Goal: Task Accomplishment & Management: Manage account settings

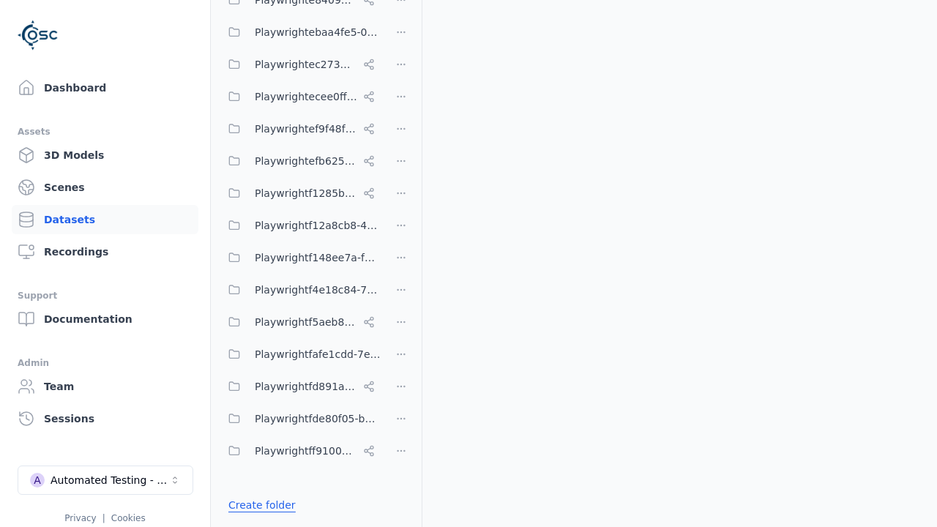
click at [258, 505] on link "Create folder" at bounding box center [261, 505] width 67 height 15
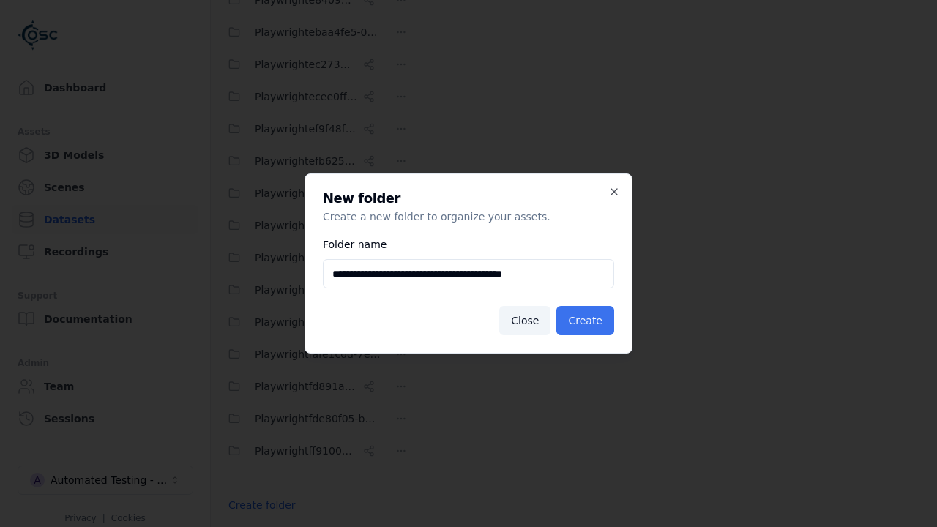
type input "**********"
click at [587, 321] on button "Create" at bounding box center [585, 320] width 58 height 29
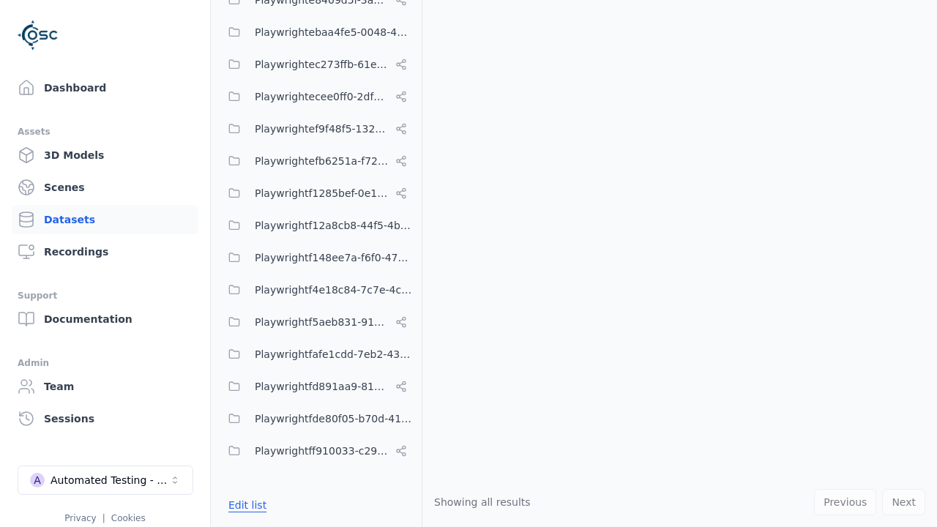
click at [245, 505] on button "Edit list" at bounding box center [248, 505] width 56 height 26
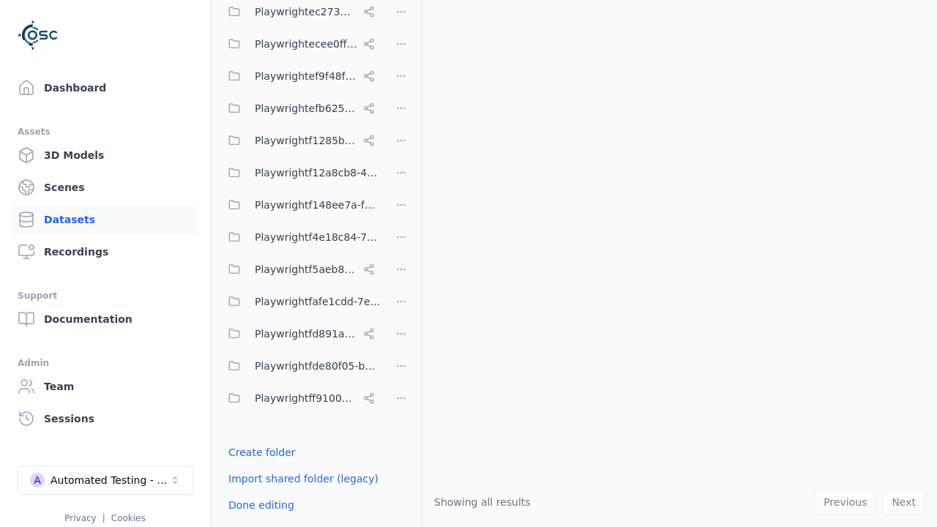
click at [401, 263] on html "Support Dashboard Assets 3D Models Scenes Datasets Recordings Support Documenta…" at bounding box center [468, 263] width 937 height 527
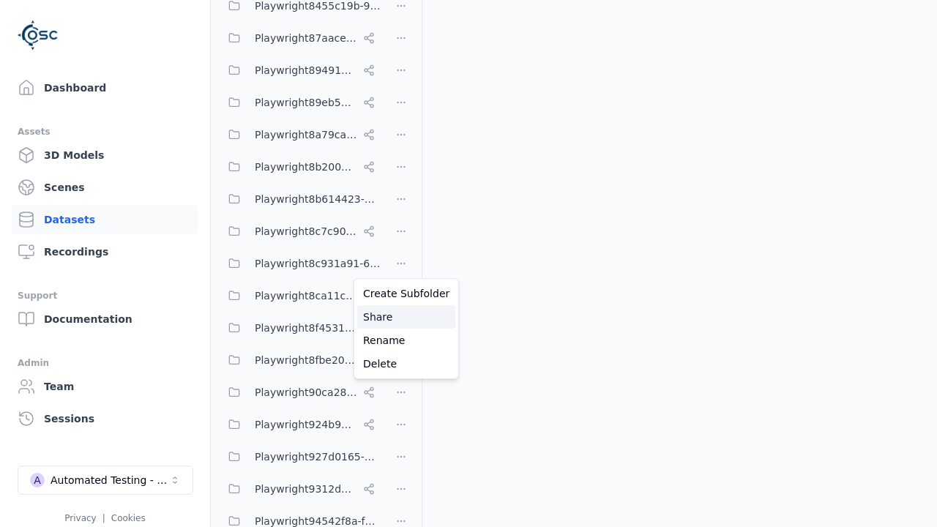
click at [400, 317] on div "Share" at bounding box center [406, 316] width 98 height 23
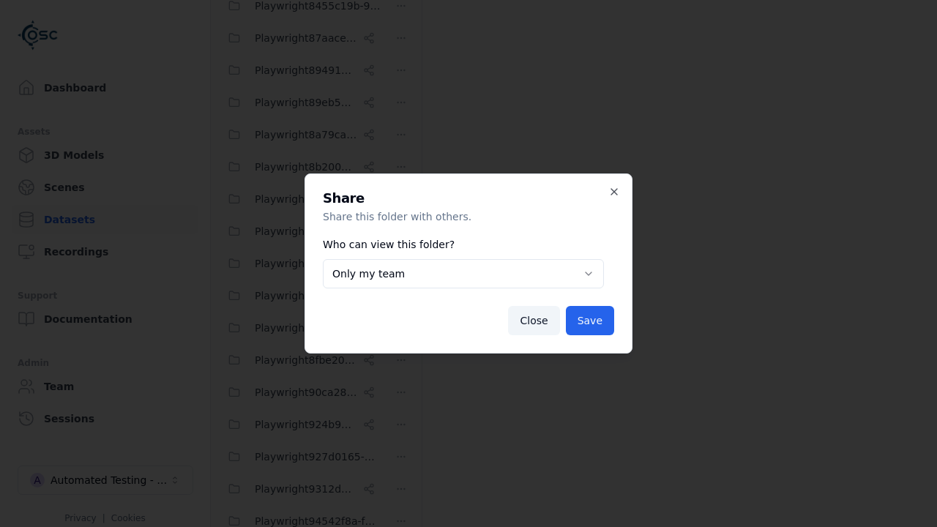
click at [463, 274] on button "Only my team" at bounding box center [463, 273] width 281 height 29
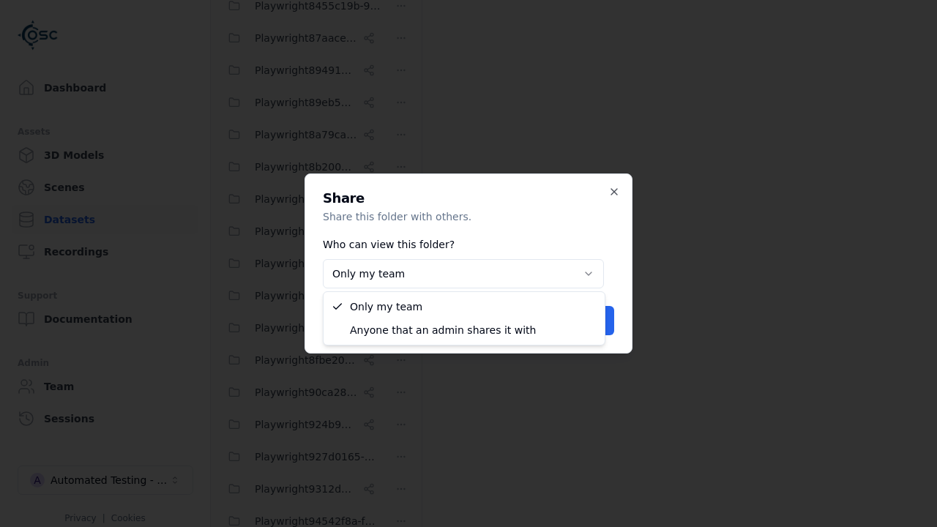
select select "****"
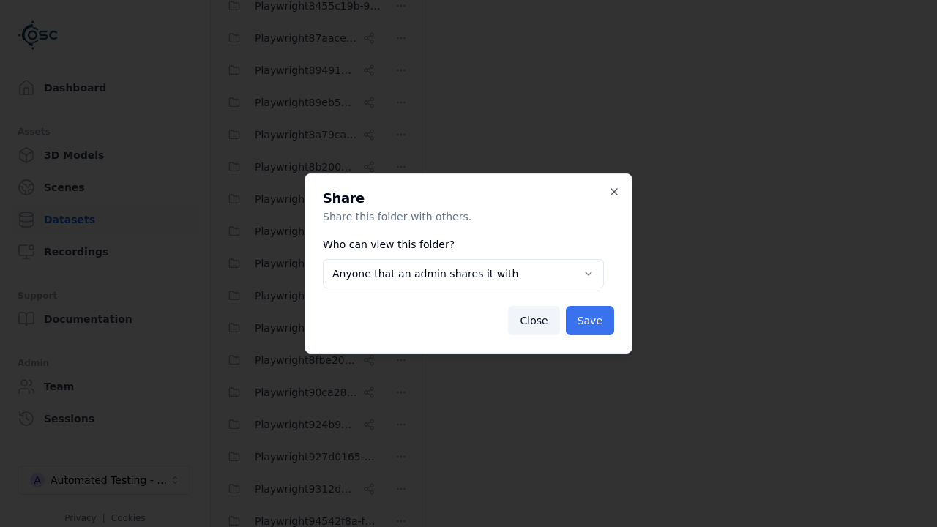
click at [591, 321] on button "Save" at bounding box center [590, 320] width 48 height 29
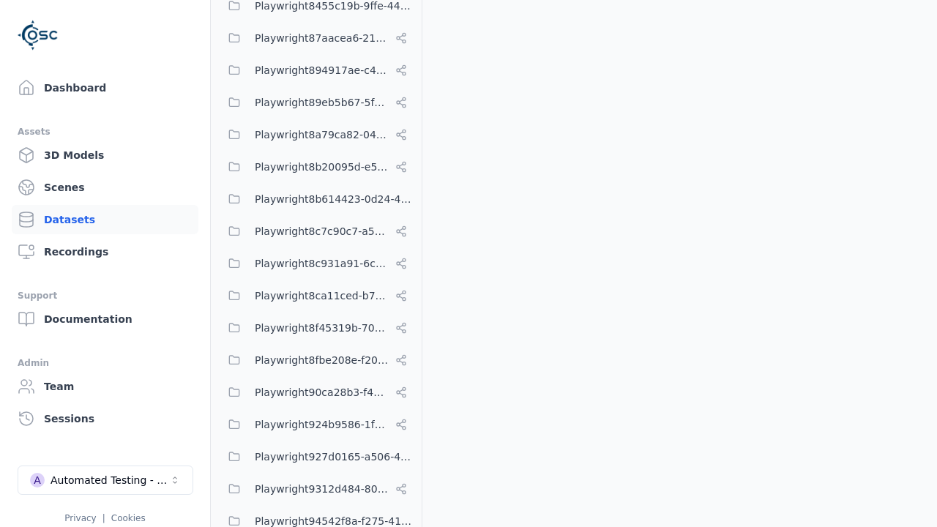
scroll to position [7408, 0]
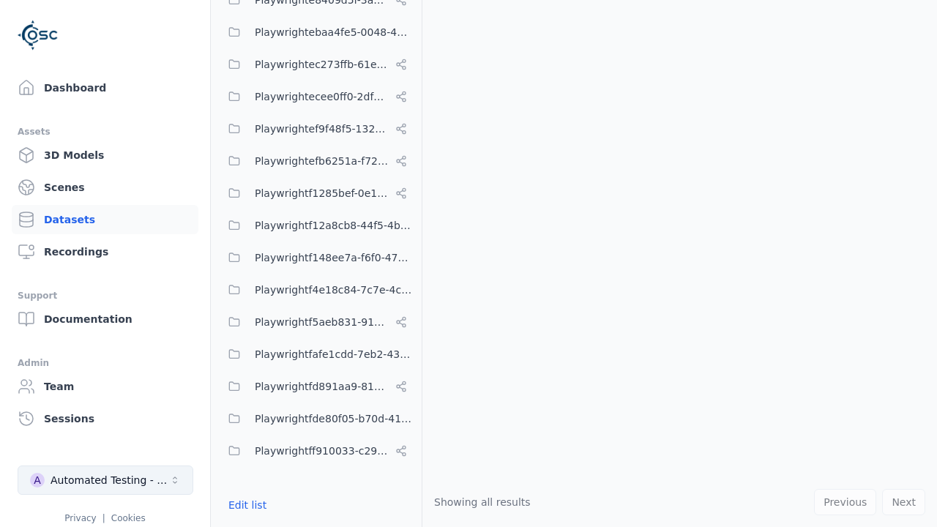
click at [105, 480] on div "Automated Testing - Playwright" at bounding box center [110, 480] width 119 height 15
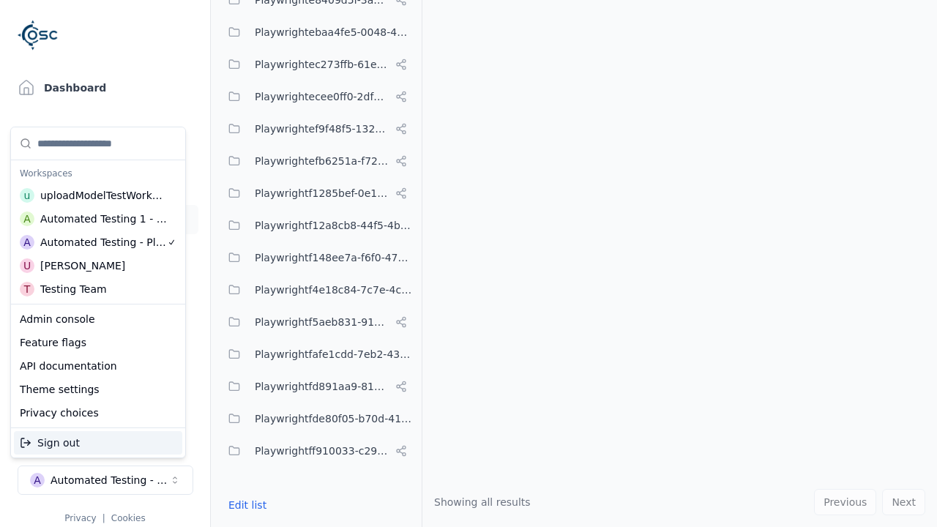
click at [95, 219] on div "Automated Testing 1 - Playwright" at bounding box center [103, 219] width 127 height 15
click at [468, 263] on html "Support Dashboard Assets 3D Models Scenes Datasets Recordings Support Documenta…" at bounding box center [468, 263] width 937 height 527
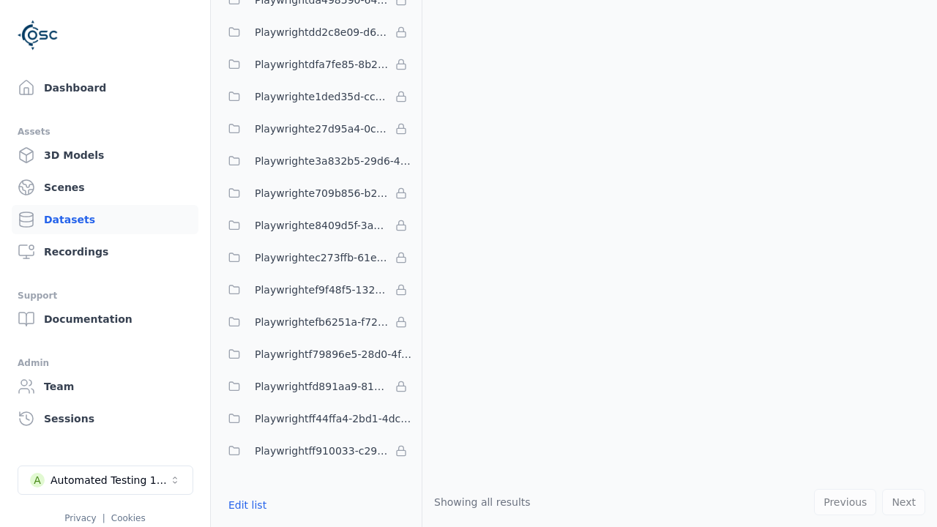
scroll to position [4284, 0]
click at [245, 505] on button "Edit list" at bounding box center [248, 505] width 56 height 26
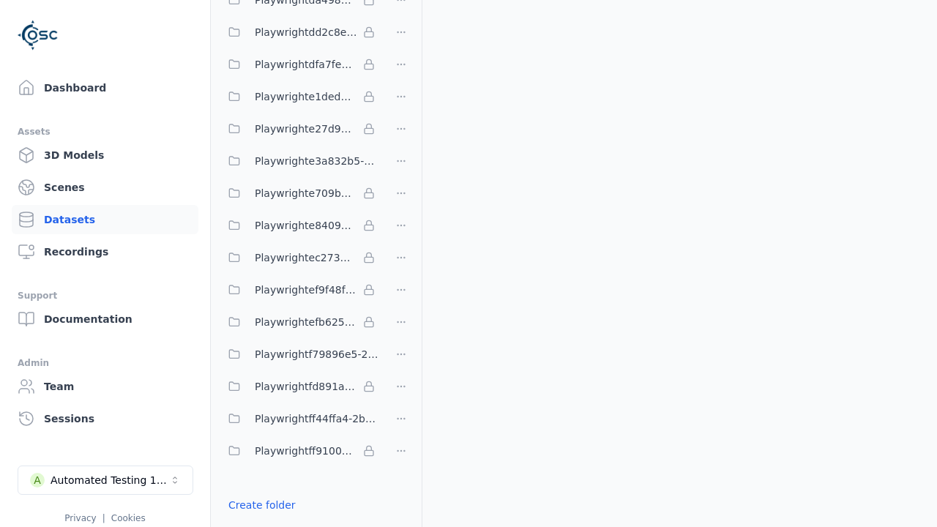
click at [296, 524] on link "Import shared folder (legacy)" at bounding box center [303, 531] width 150 height 15
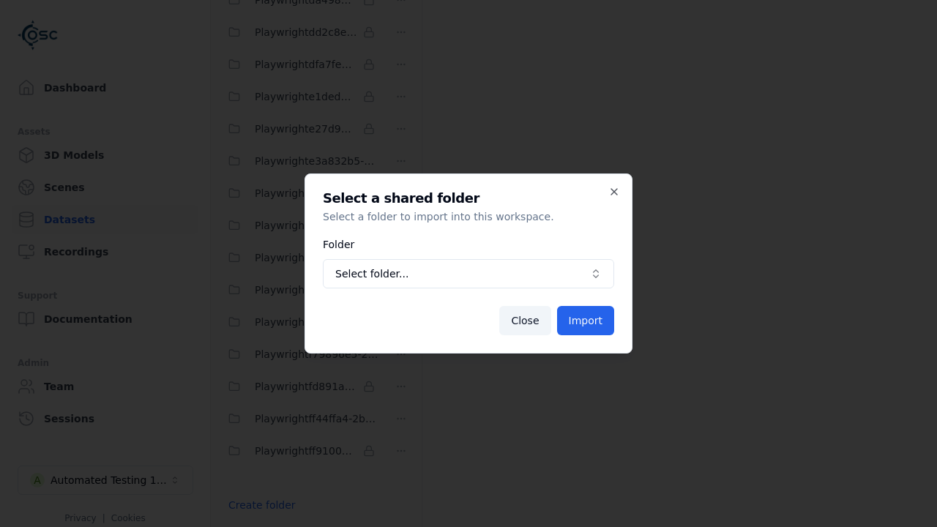
scroll to position [4296, 0]
click at [468, 274] on span "Select folder..." at bounding box center [459, 273] width 249 height 15
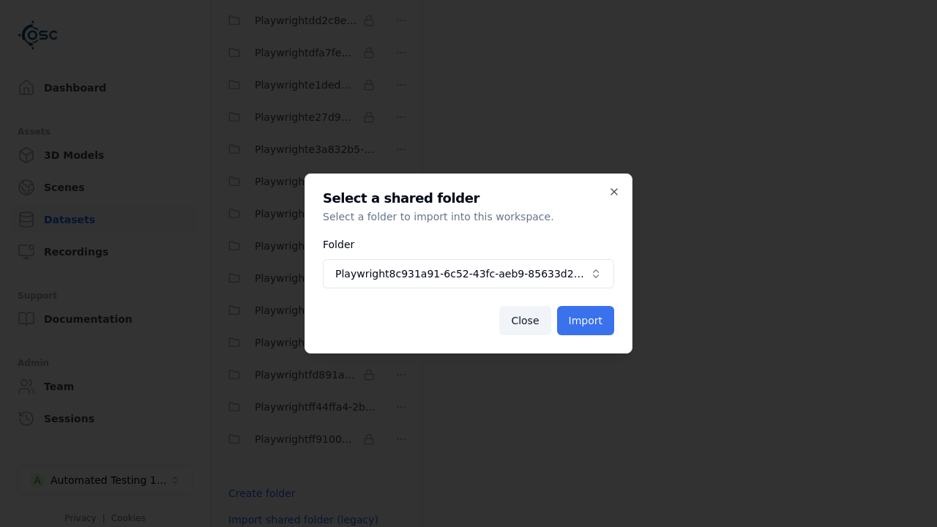
click at [586, 321] on button "Import" at bounding box center [585, 320] width 57 height 29
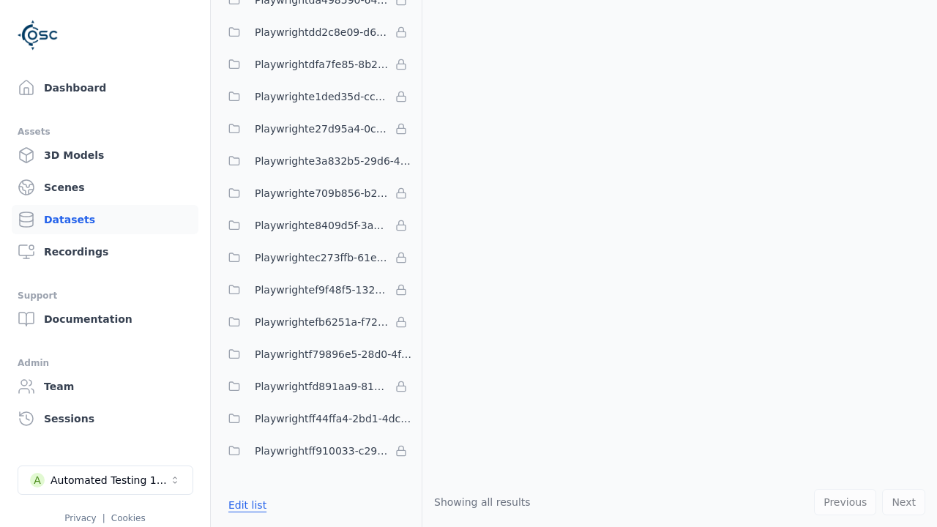
click at [245, 505] on button "Edit list" at bounding box center [248, 505] width 56 height 26
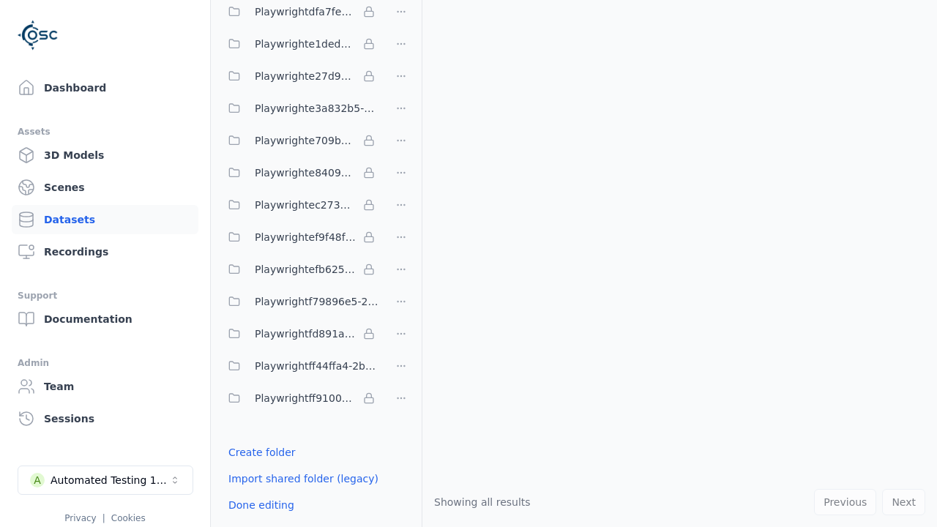
click at [401, 263] on html "Support Dashboard Assets 3D Models Scenes Datasets Recordings Support Documenta…" at bounding box center [468, 263] width 937 height 527
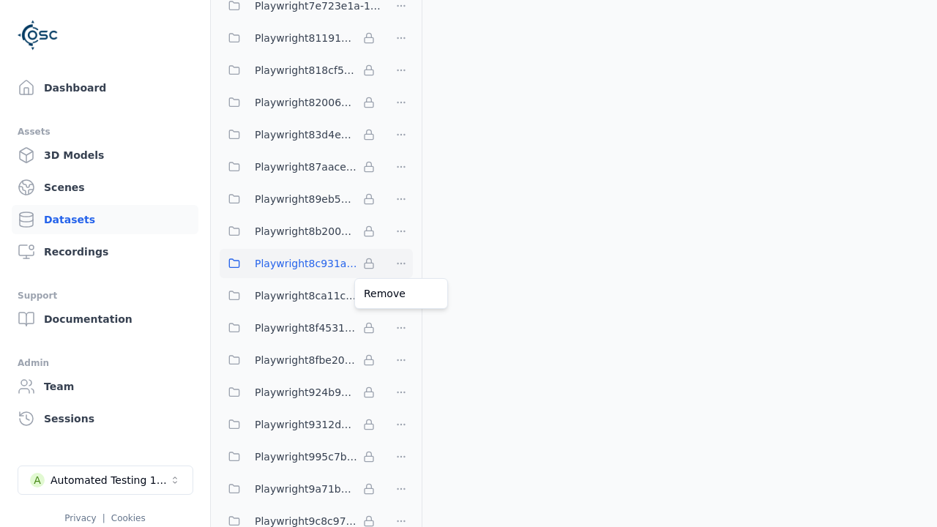
click at [468, 263] on html "Support Dashboard Assets 3D Models Scenes Datasets Recordings Support Documenta…" at bounding box center [468, 263] width 937 height 527
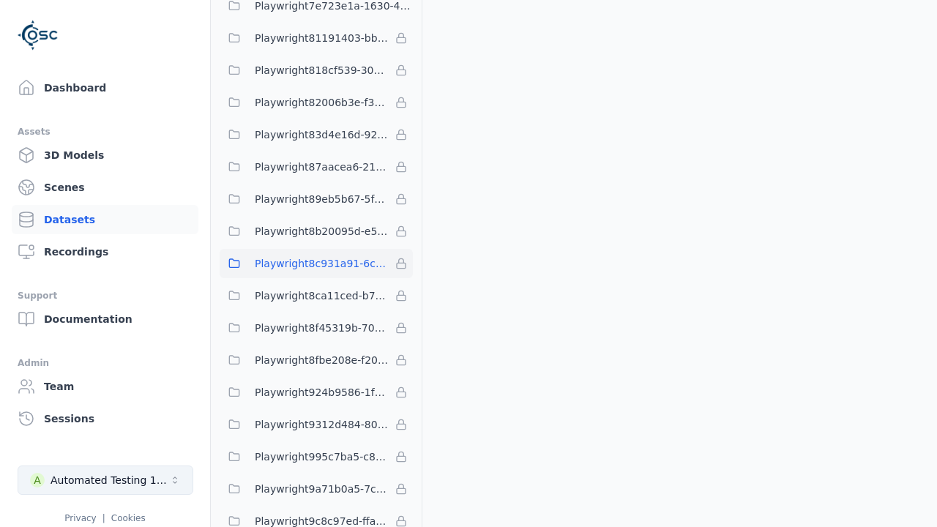
click at [105, 480] on div "Automated Testing 1 - Playwright" at bounding box center [110, 480] width 119 height 15
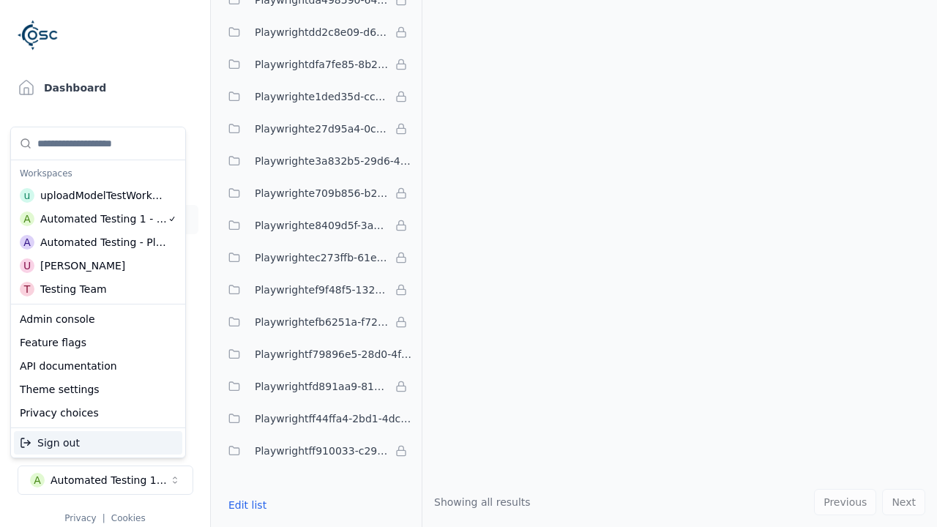
click at [95, 242] on div "Automated Testing - Playwright" at bounding box center [103, 242] width 127 height 15
click at [468, 263] on html "Support Dashboard Assets 3D Models Scenes Datasets Recordings Support Documenta…" at bounding box center [468, 263] width 937 height 527
